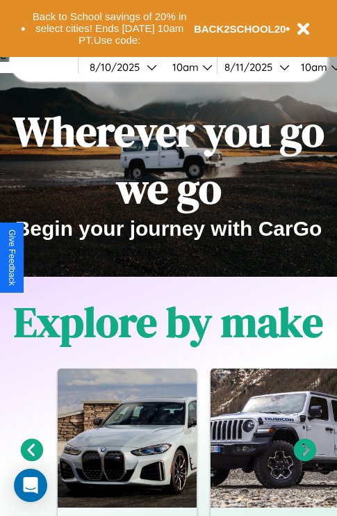
scroll to position [214, 0]
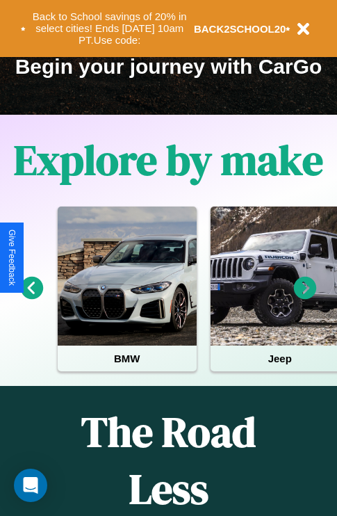
click at [305, 298] on icon at bounding box center [305, 288] width 23 height 23
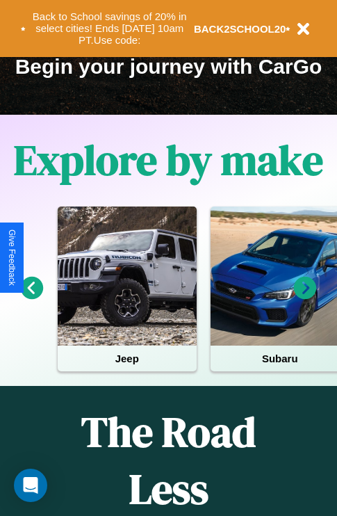
click at [305, 298] on icon at bounding box center [305, 288] width 23 height 23
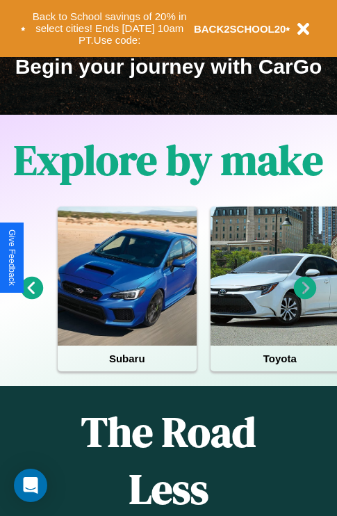
click at [305, 298] on icon at bounding box center [305, 288] width 23 height 23
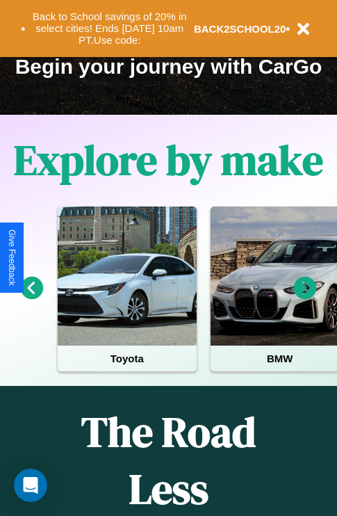
click at [305, 298] on icon at bounding box center [305, 288] width 23 height 23
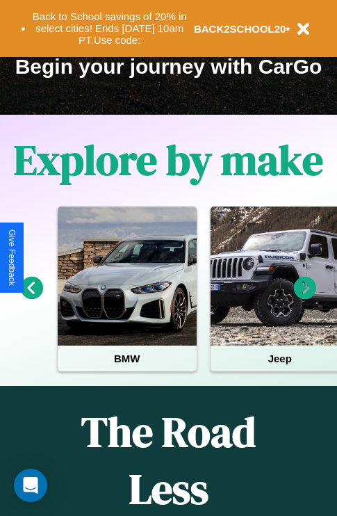
click at [305, 298] on icon at bounding box center [305, 288] width 23 height 23
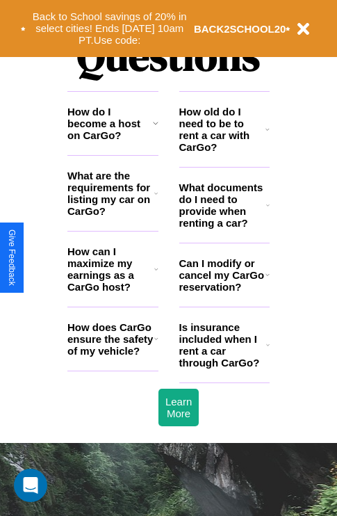
scroll to position [1685, 0]
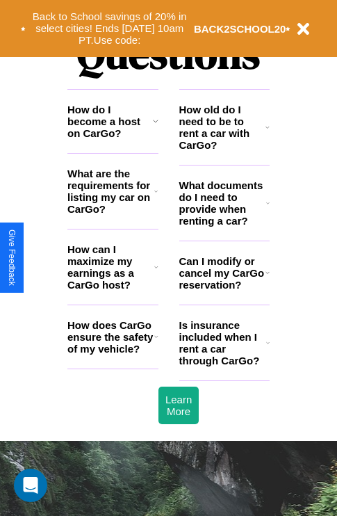
click at [156, 273] on icon at bounding box center [156, 267] width 4 height 11
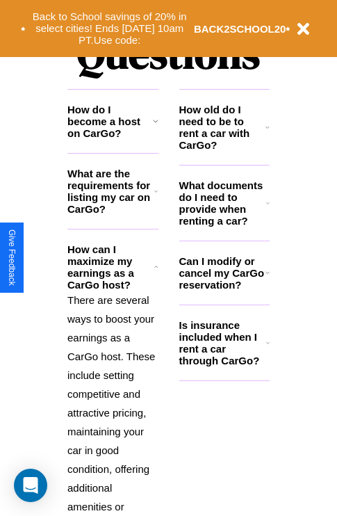
click at [155, 127] on icon at bounding box center [156, 120] width 6 height 11
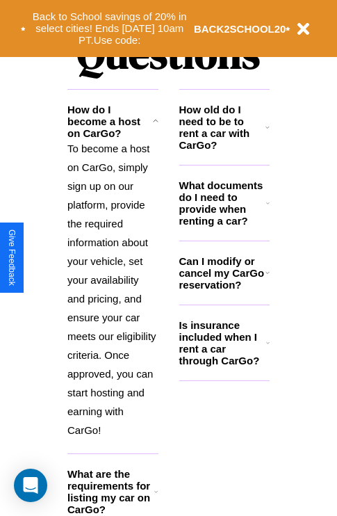
click at [113, 501] on h3 "What are the requirements for listing my car on CarGo?" at bounding box center [110, 491] width 87 height 47
click at [224, 225] on h3 "What documents do I need to provide when renting a car?" at bounding box center [223, 202] width 88 height 47
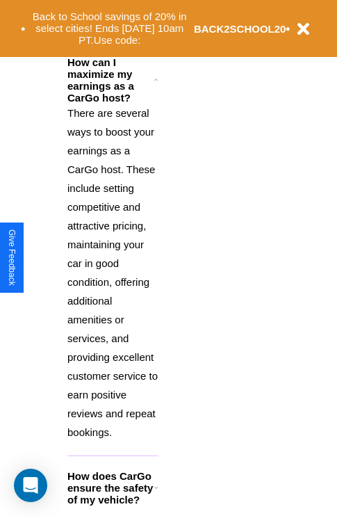
click at [156, 493] on icon at bounding box center [156, 487] width 4 height 11
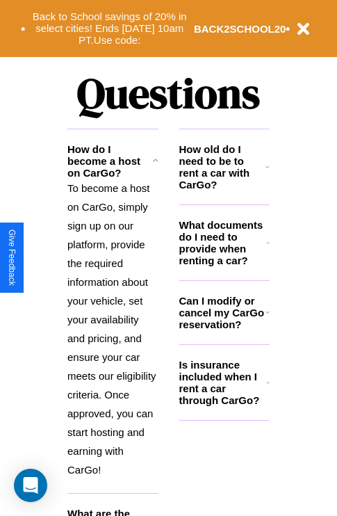
click at [113, 333] on p "To become a host on CarGo, simply sign up on our platform, provide the required…" at bounding box center [112, 329] width 91 height 301
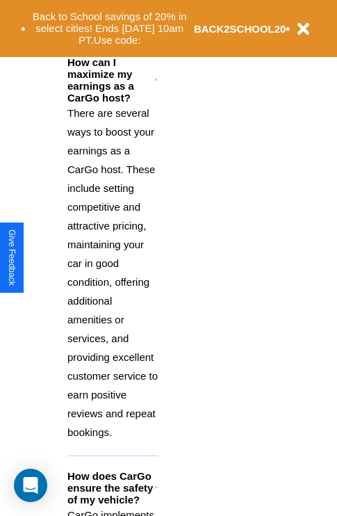
click at [156, 493] on icon at bounding box center [156, 487] width 4 height 11
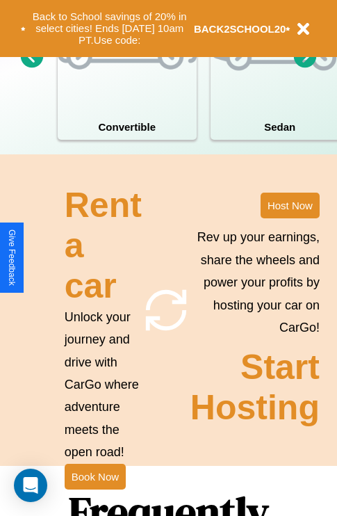
scroll to position [1084, 0]
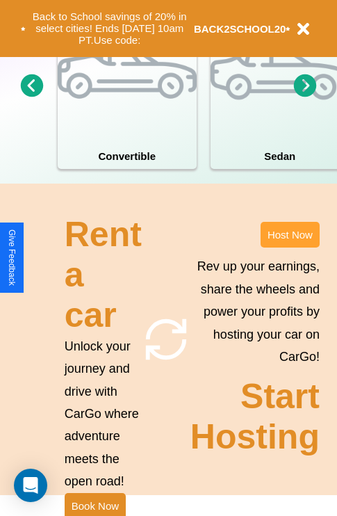
click at [290, 248] on button "Host Now" at bounding box center [290, 235] width 59 height 26
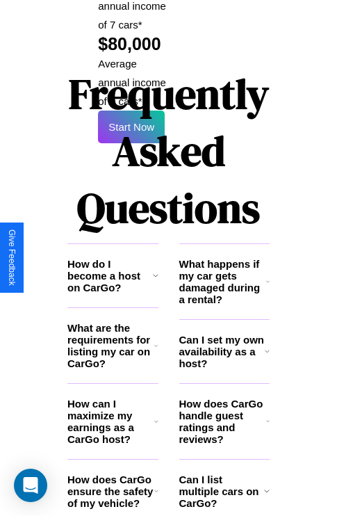
scroll to position [2264, 0]
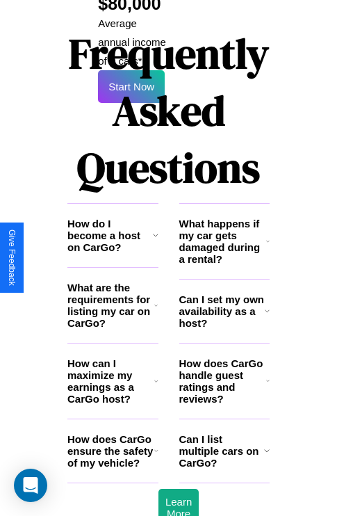
click at [113, 358] on h3 "How can I maximize my earnings as a CarGo host?" at bounding box center [110, 381] width 87 height 47
click at [268, 236] on icon at bounding box center [267, 241] width 3 height 11
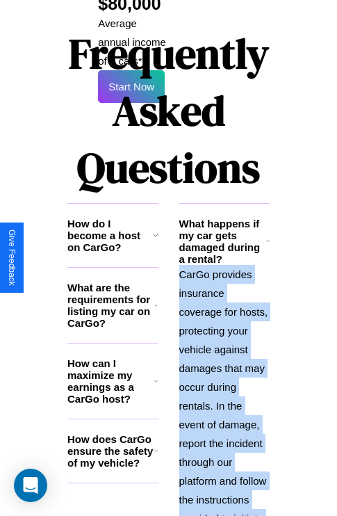
click at [268, 240] on polyline at bounding box center [267, 240] width 3 height 1
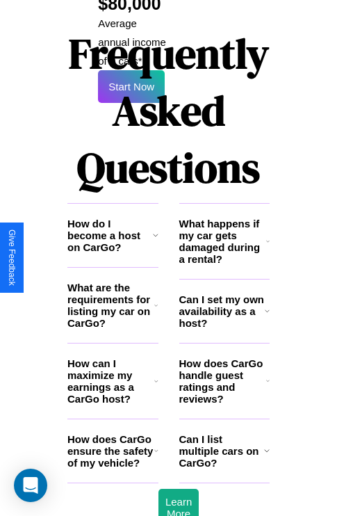
click at [268, 236] on icon at bounding box center [267, 241] width 3 height 11
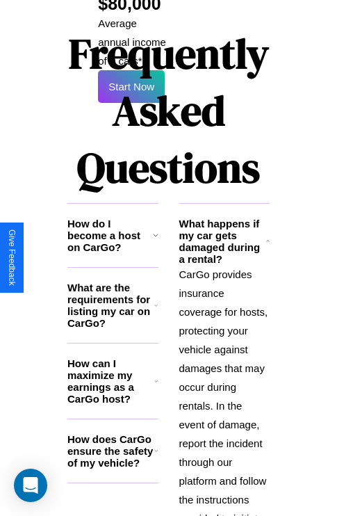
click at [156, 300] on icon at bounding box center [155, 305] width 3 height 11
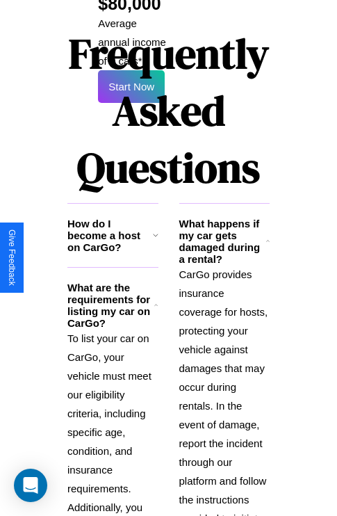
click at [224, 342] on p "CarGo provides insurance coverage for hosts, protecting your vehicle against da…" at bounding box center [224, 406] width 91 height 282
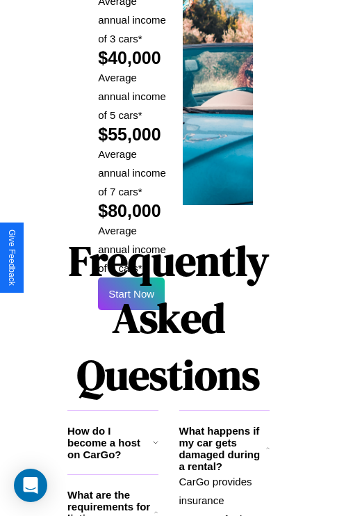
scroll to position [2047, 0]
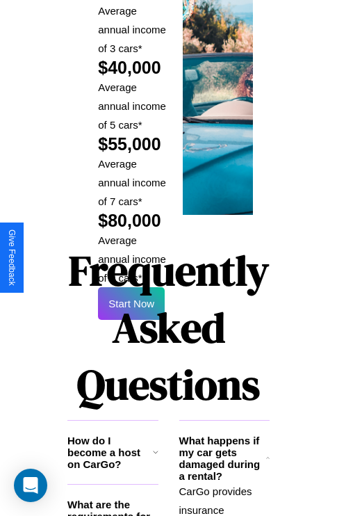
click at [131, 257] on h1 "Frequently Asked Questions" at bounding box center [168, 327] width 202 height 185
